Goal: Task Accomplishment & Management: Manage account settings

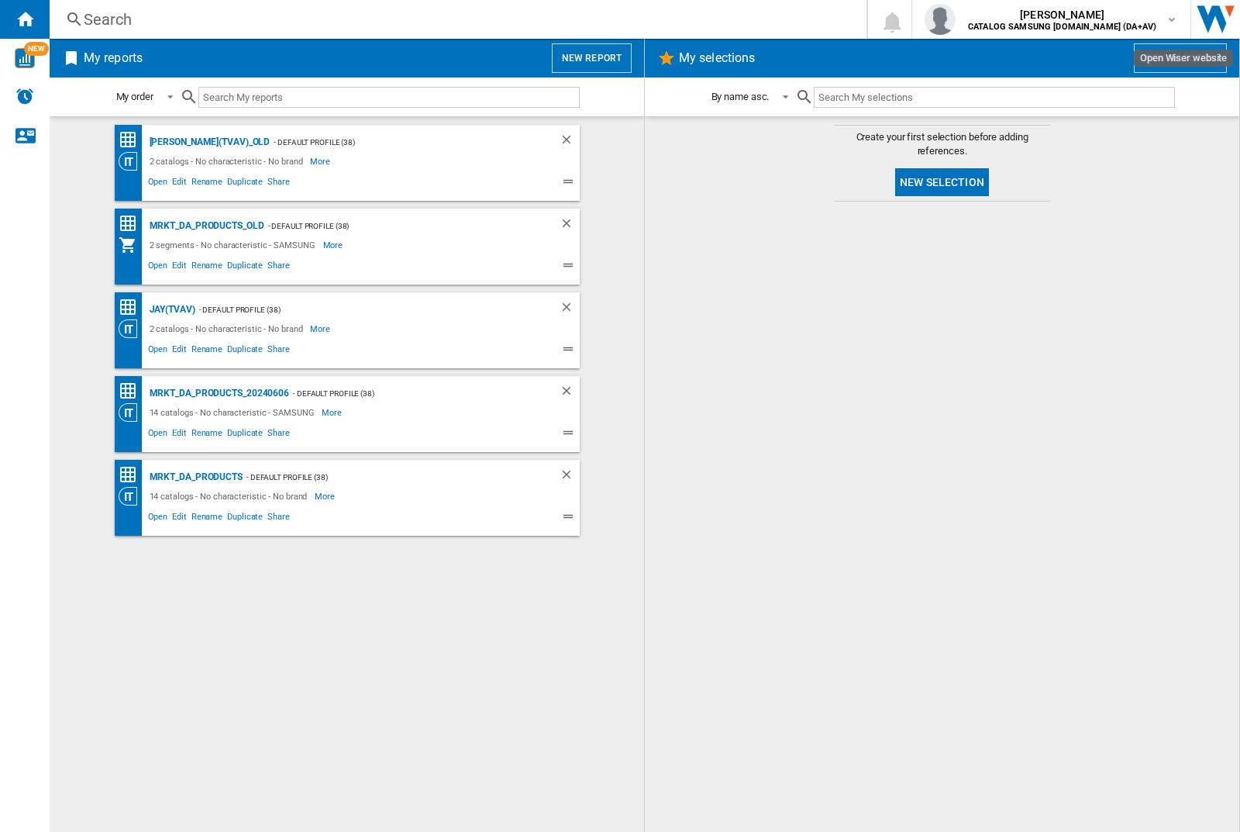
click at [267, 92] on input "text" at bounding box center [388, 97] width 381 height 21
click at [956, 19] on img "button" at bounding box center [940, 19] width 31 height 31
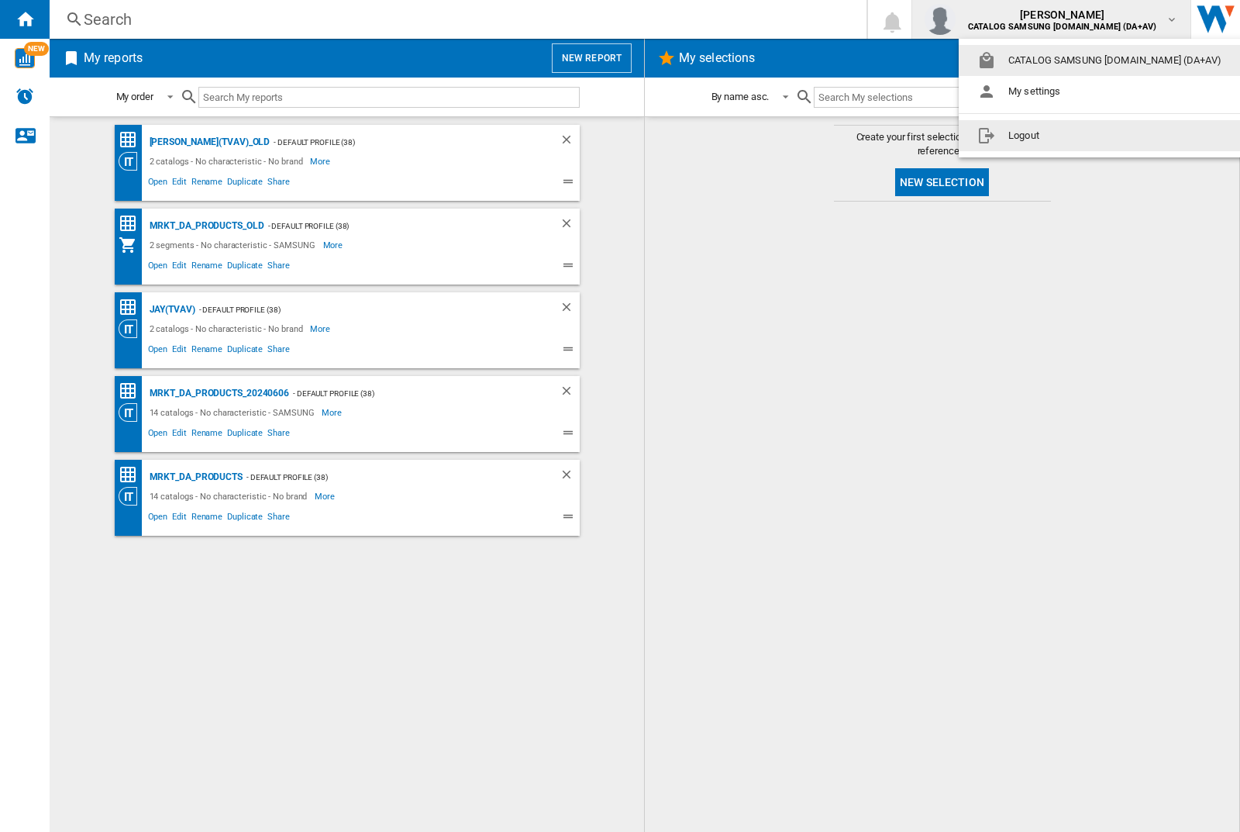
click at [1078, 136] on button "Logout" at bounding box center [1103, 135] width 288 height 31
